Goal: Information Seeking & Learning: Learn about a topic

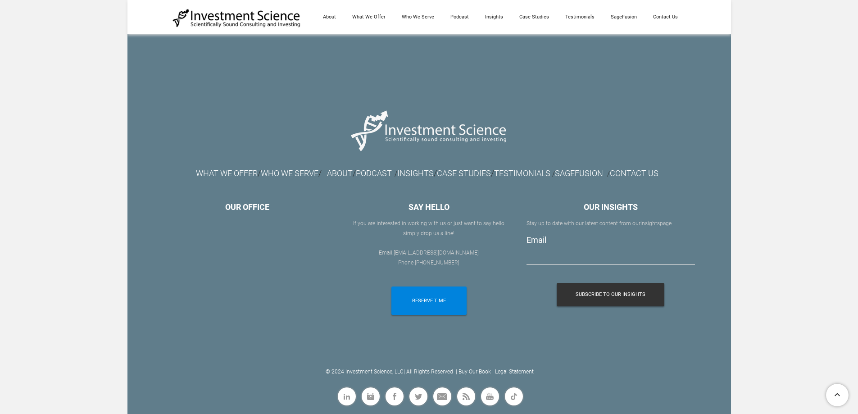
scroll to position [5132, 0]
click at [342, 305] on td "SAY HELLO If you are interested in working with us or ​just want to say hello s…" at bounding box center [429, 272] width 182 height 145
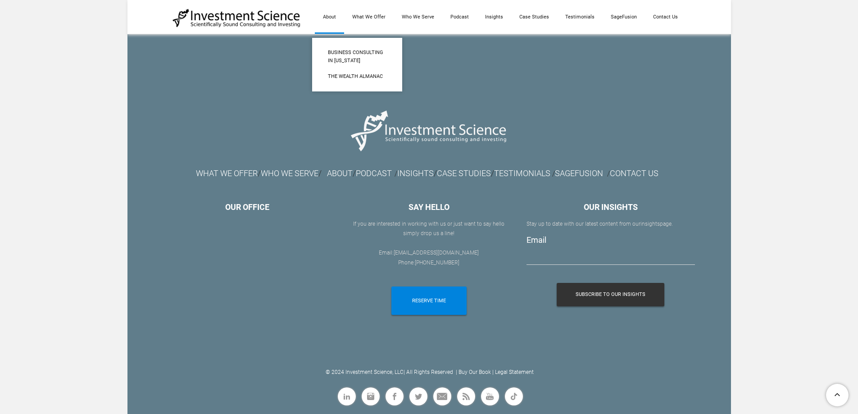
click at [335, 16] on link "About" at bounding box center [329, 17] width 29 height 34
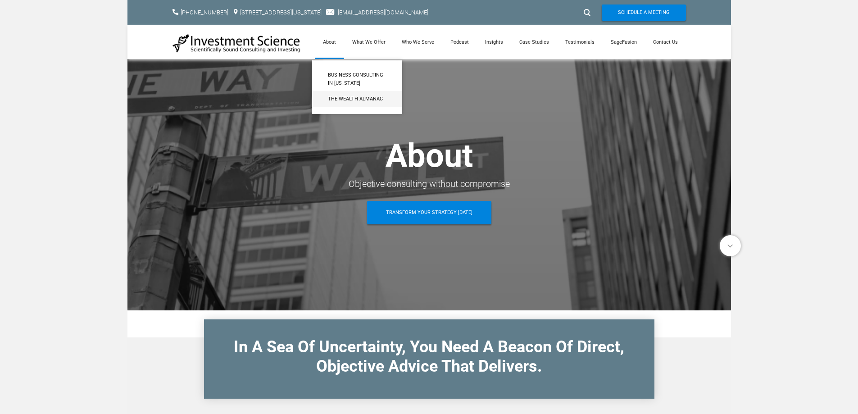
click at [344, 100] on span "The Wealth Almanac​" at bounding box center [357, 99] width 59 height 8
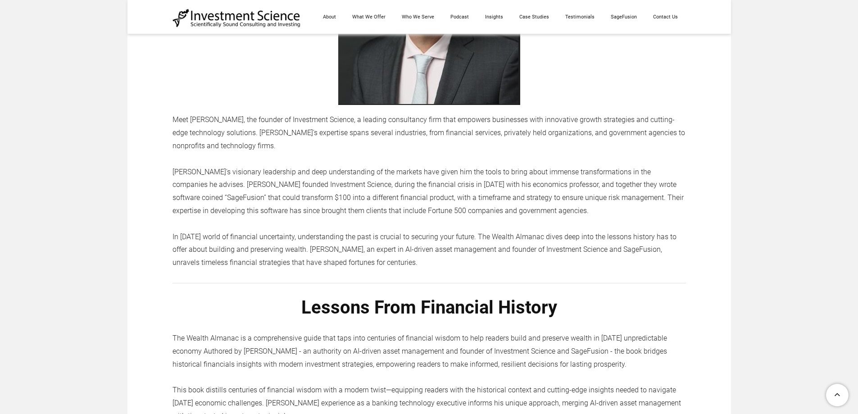
scroll to position [991, 0]
